Goal: Information Seeking & Learning: Understand process/instructions

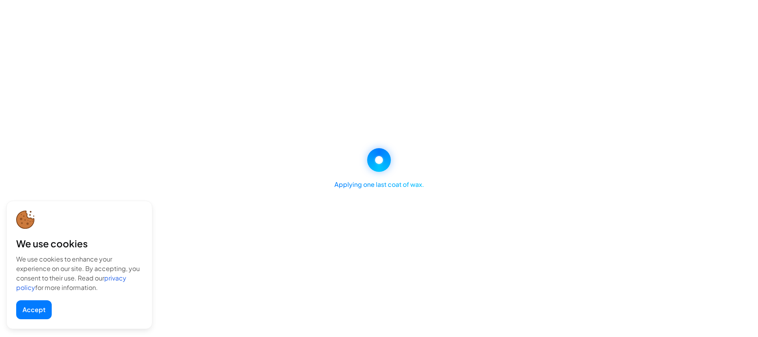
select select "********"
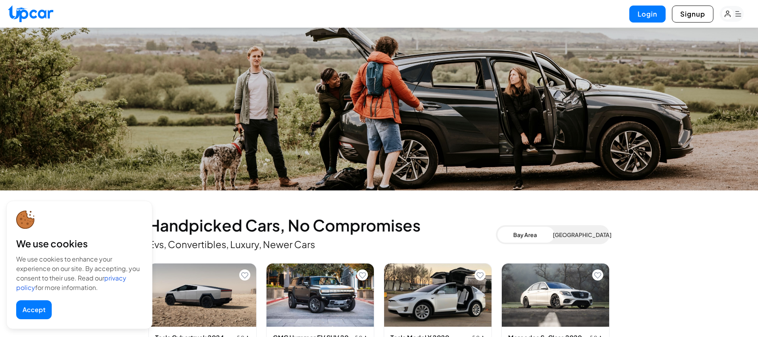
scroll to position [113, 0]
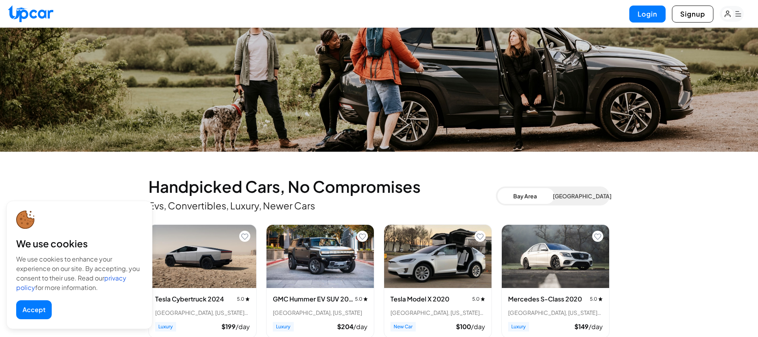
click at [27, 308] on button "Accept" at bounding box center [34, 309] width 36 height 19
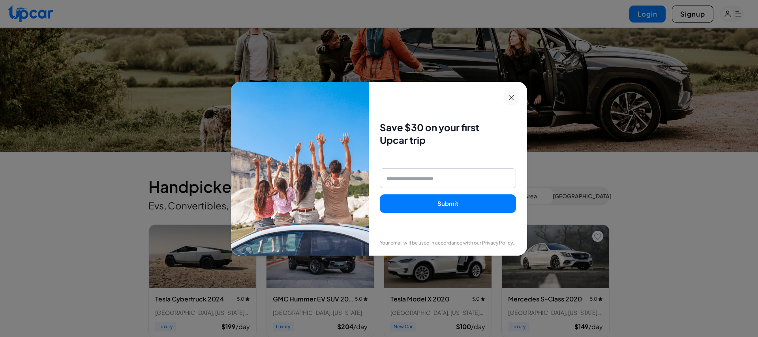
click at [512, 95] on icon at bounding box center [512, 98] width 6 height 6
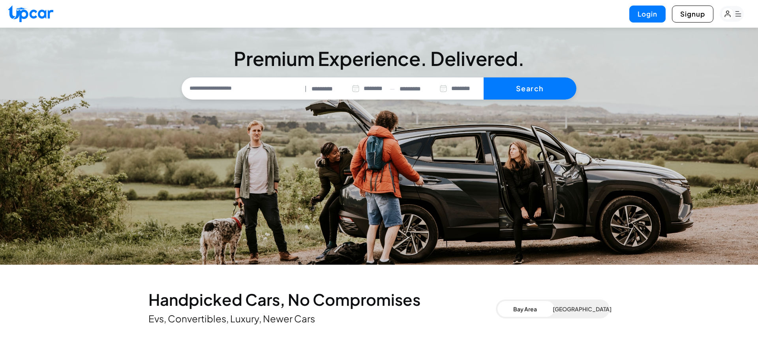
select select "********"
click at [737, 12] on rect "button" at bounding box center [732, 14] width 24 height 16
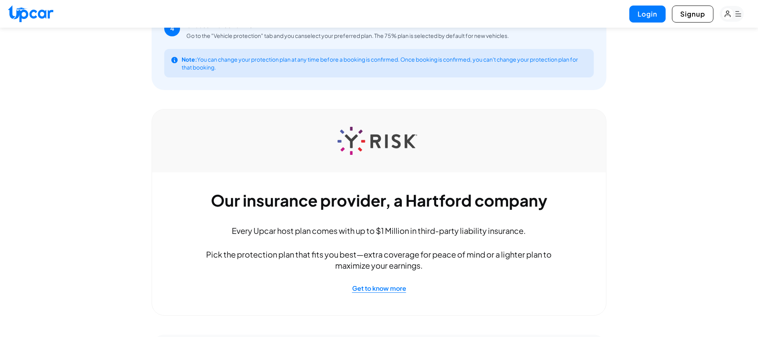
scroll to position [486, 0]
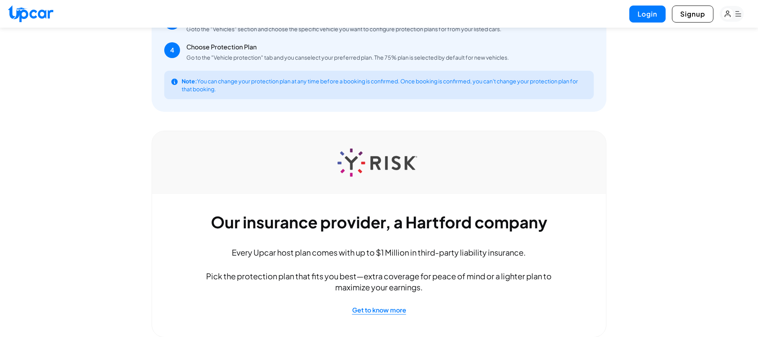
click at [416, 210] on h2 "Our insurance provider, a Hartford company" at bounding box center [379, 222] width 378 height 24
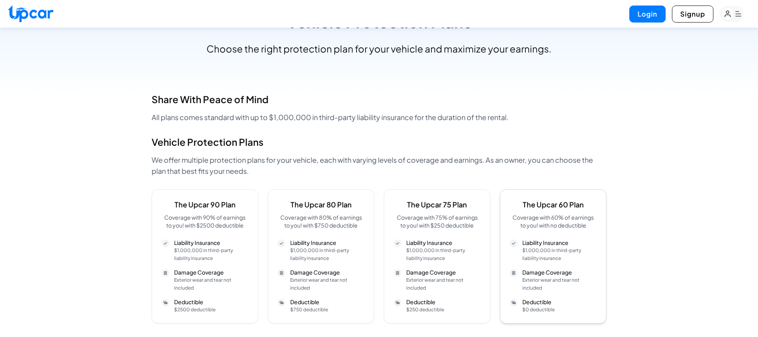
scroll to position [0, 0]
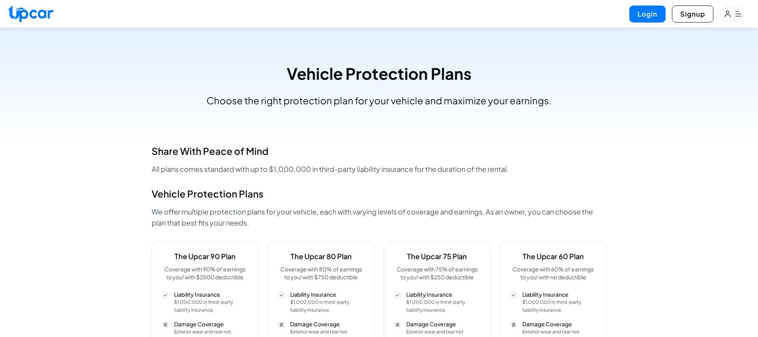
click at [733, 15] on rect "button" at bounding box center [728, 14] width 12 height 12
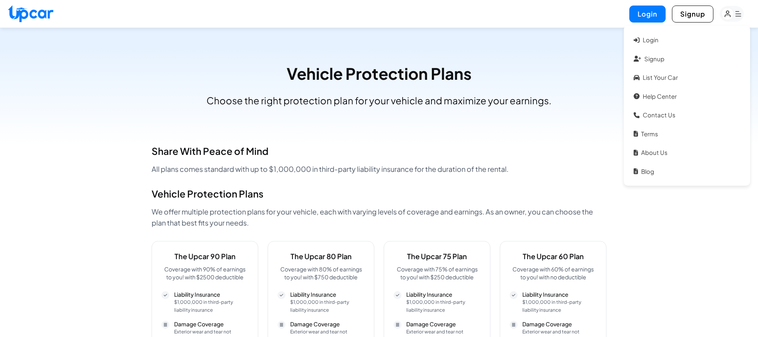
click at [523, 135] on section "Vehicle Protection Plans Choose the right protection plan for your vehicle and …" at bounding box center [379, 86] width 758 height 117
